Goal: Task Accomplishment & Management: Use online tool/utility

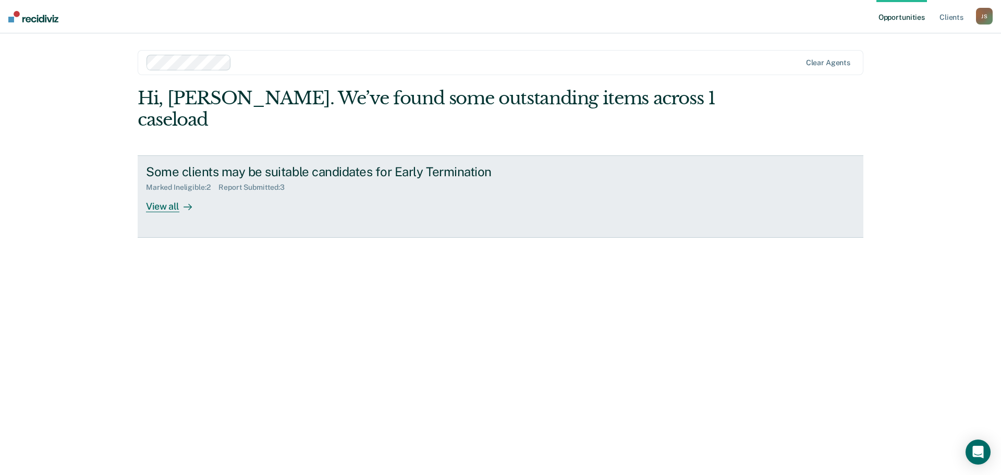
click at [252, 183] on div "Report Submitted : 3" at bounding box center [256, 187] width 75 height 9
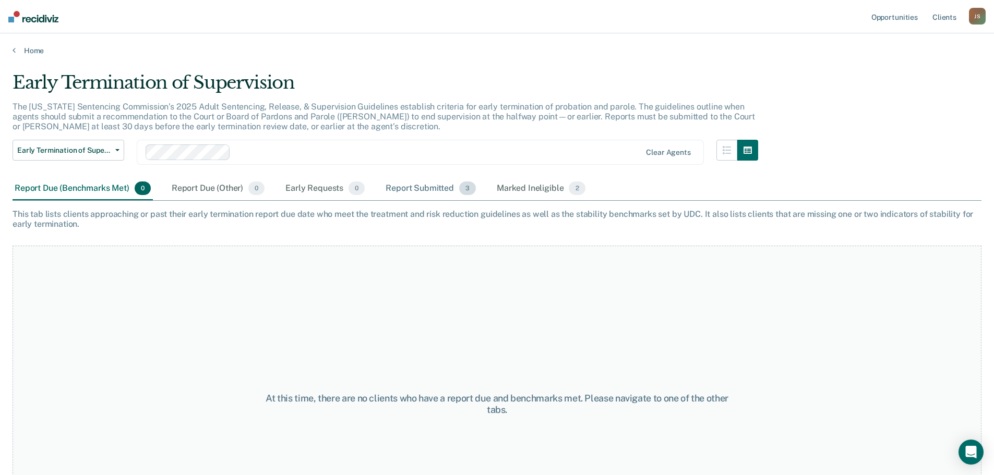
click at [421, 186] on div "Report Submitted 3" at bounding box center [430, 188] width 94 height 23
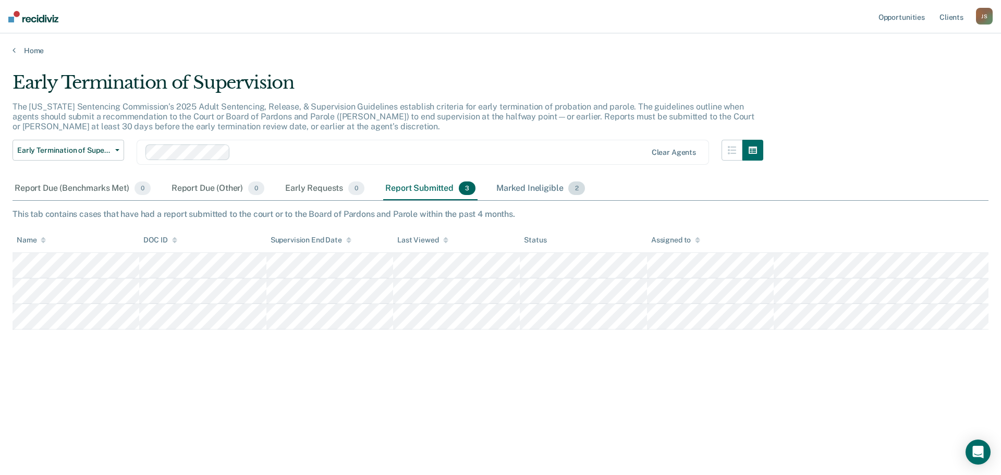
click at [538, 191] on div "Marked Ineligible 2" at bounding box center [540, 188] width 93 height 23
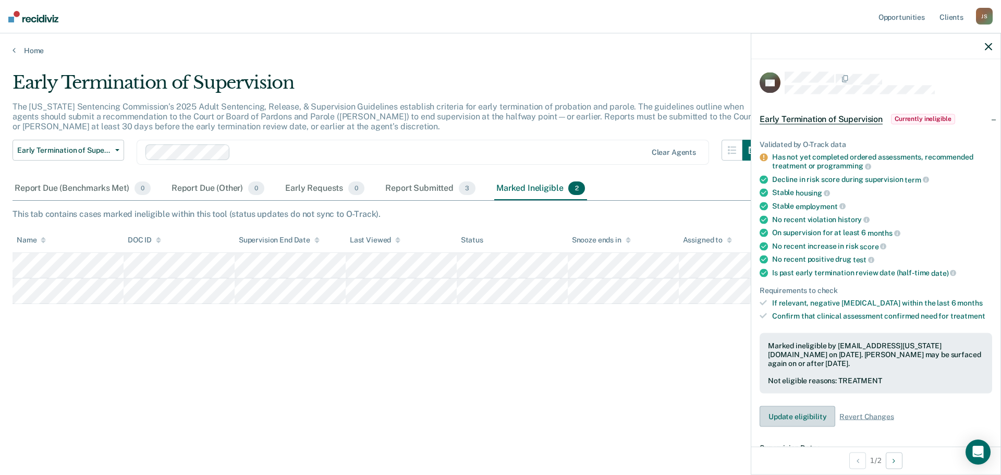
click at [805, 416] on button "Update eligibility" at bounding box center [798, 416] width 76 height 21
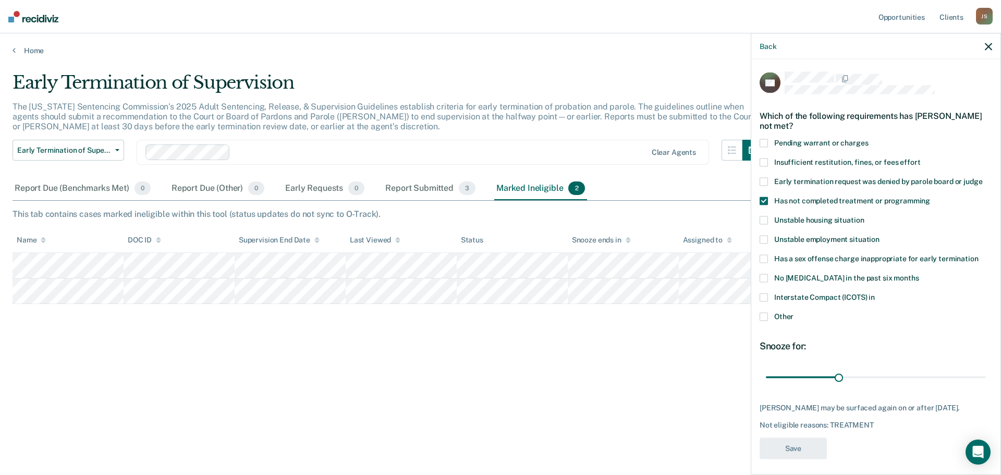
click at [765, 141] on span at bounding box center [764, 143] width 8 height 8
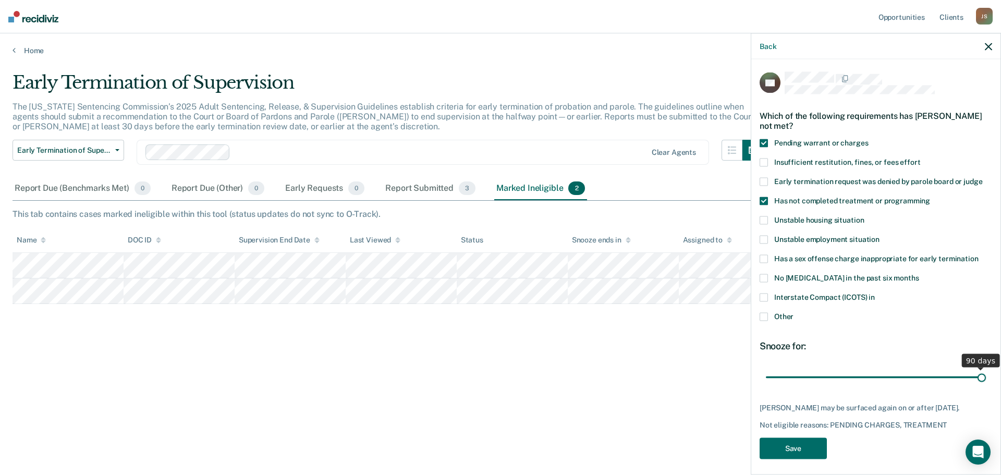
drag, startPoint x: 837, startPoint y: 375, endPoint x: 989, endPoint y: 372, distance: 152.3
type input "90"
click at [986, 372] on input "range" at bounding box center [876, 377] width 220 height 18
click at [800, 452] on button "Save" at bounding box center [793, 448] width 67 height 21
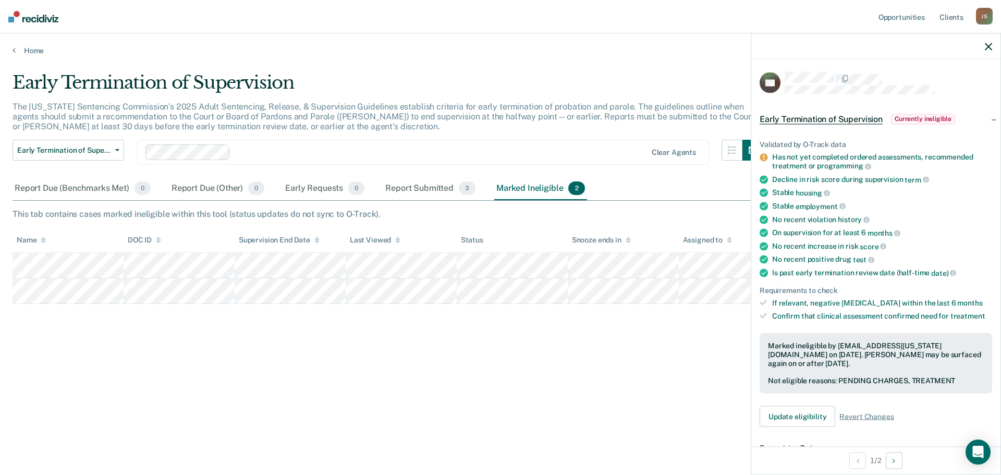
click at [986, 46] on icon "button" at bounding box center [988, 46] width 7 height 7
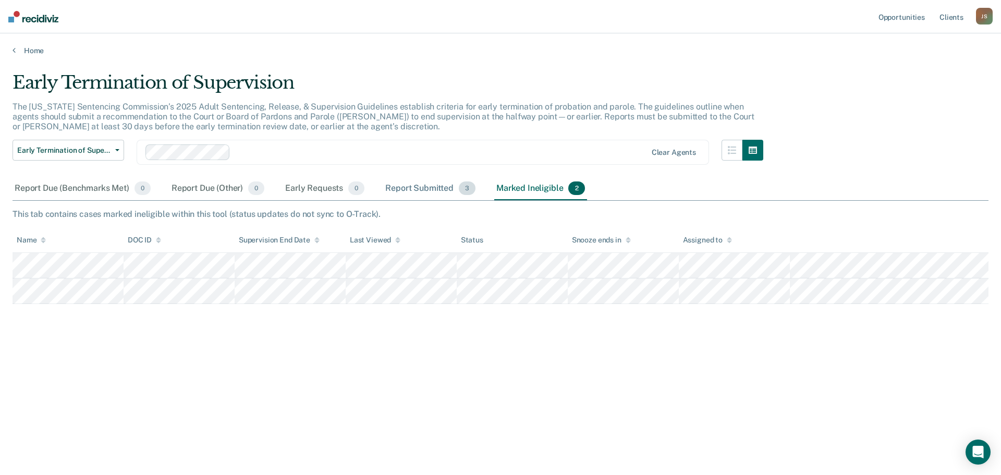
click at [419, 186] on div "Report Submitted 3" at bounding box center [430, 188] width 94 height 23
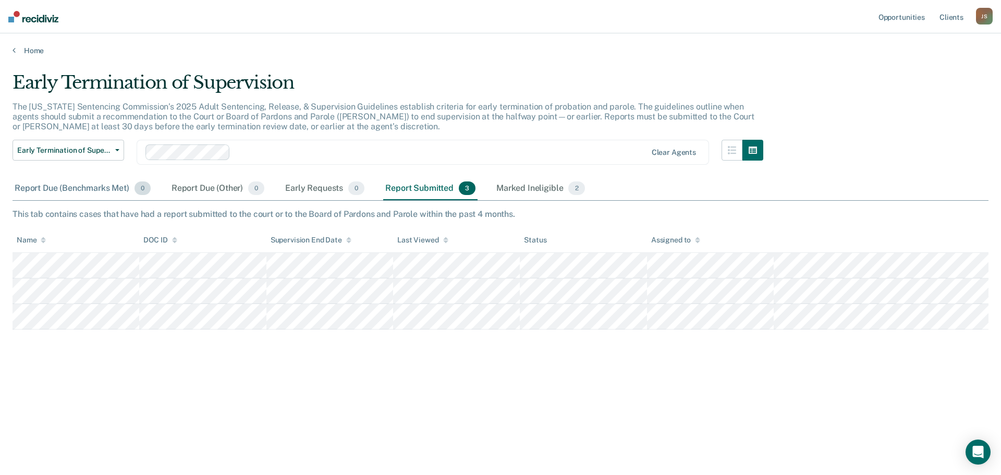
click at [102, 186] on div "Report Due (Benchmarks Met) 0" at bounding box center [83, 188] width 140 height 23
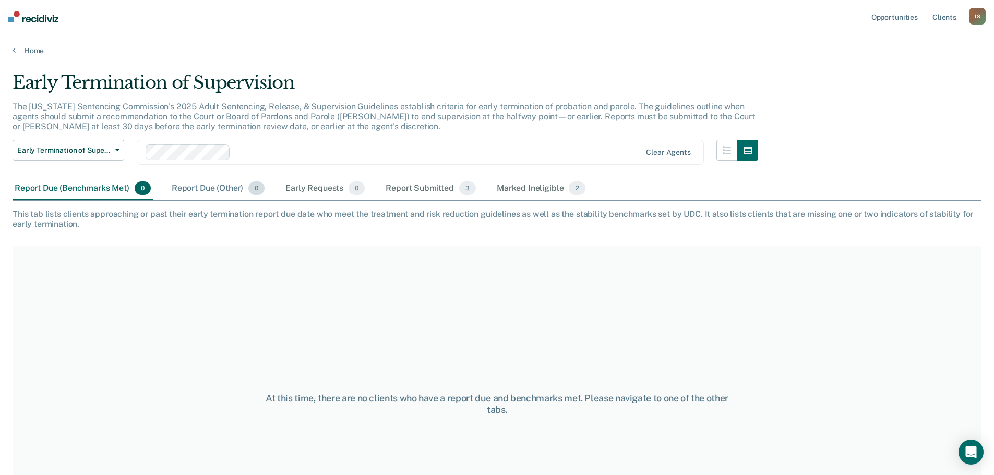
click at [221, 189] on div "Report Due (Other) 0" at bounding box center [217, 188] width 97 height 23
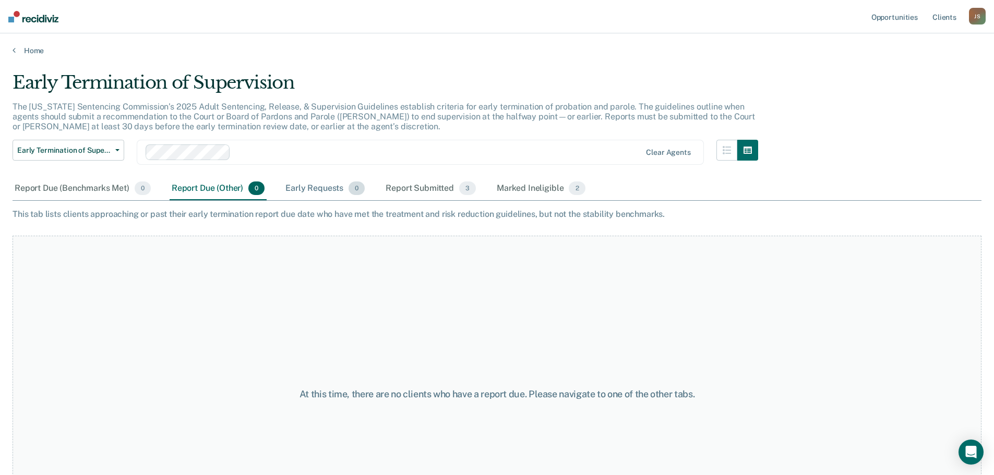
click at [310, 187] on div "Early Requests 0" at bounding box center [324, 188] width 83 height 23
click at [102, 193] on div "Report Due (Benchmarks Met) 0" at bounding box center [83, 188] width 140 height 23
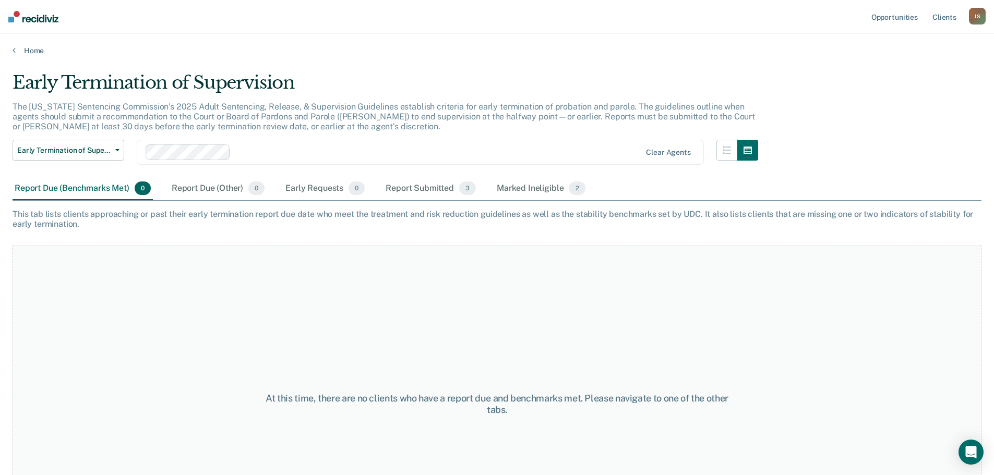
click at [977, 11] on div "J S" at bounding box center [976, 16] width 17 height 17
click at [758, 106] on div "The [US_STATE] Sentencing Commission’s 2025 Adult Sentencing, Release, & Superv…" at bounding box center [385, 121] width 745 height 39
